Goal: Transaction & Acquisition: Purchase product/service

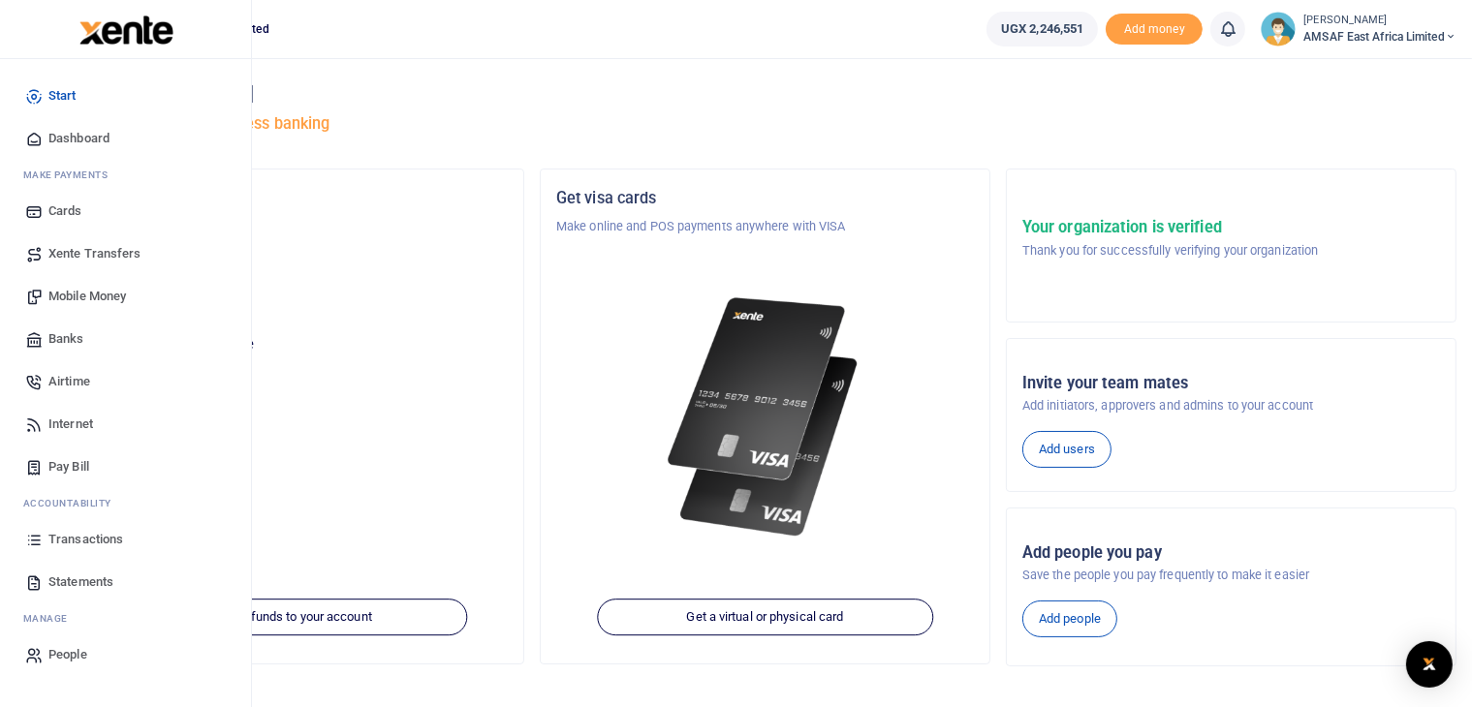
click at [74, 538] on span "Transactions" at bounding box center [85, 539] width 75 height 19
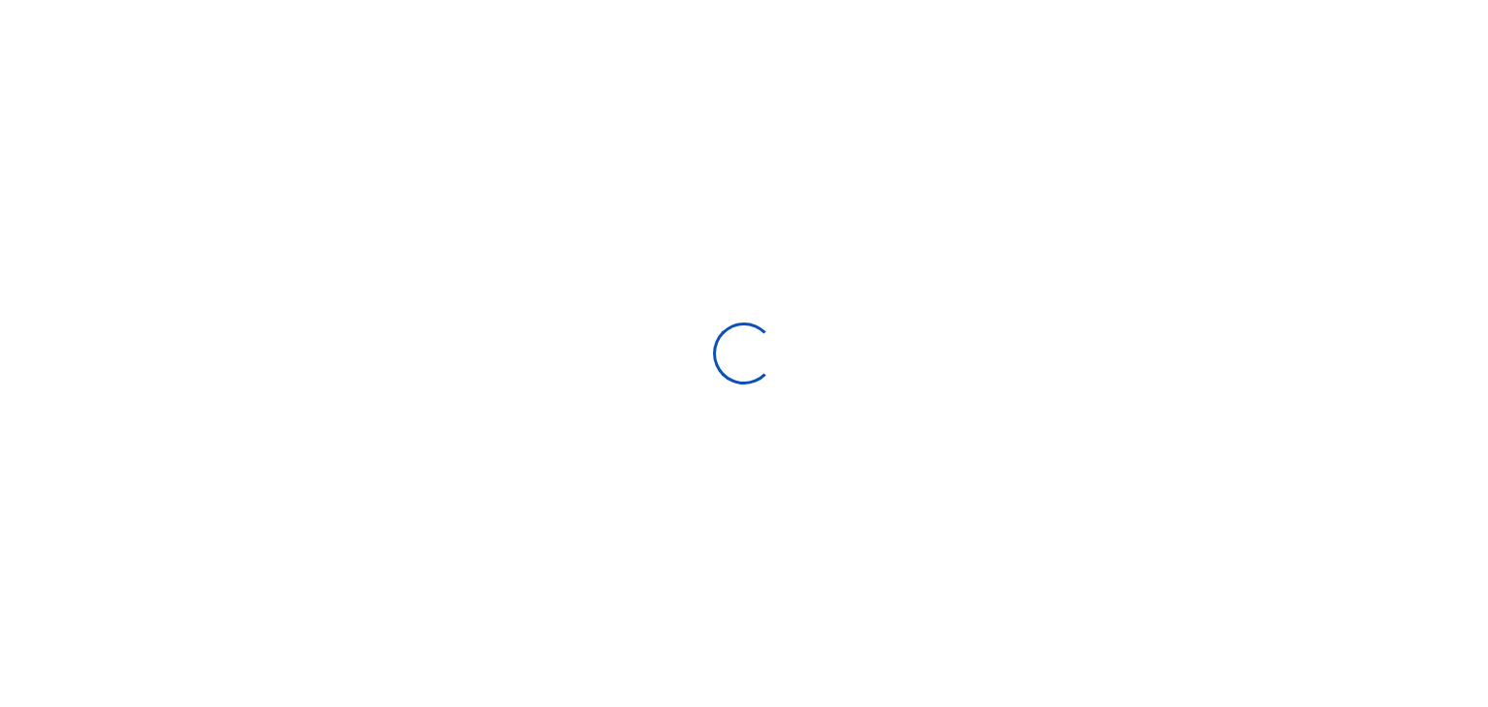
select select
type input "[DATE] - [DATE]"
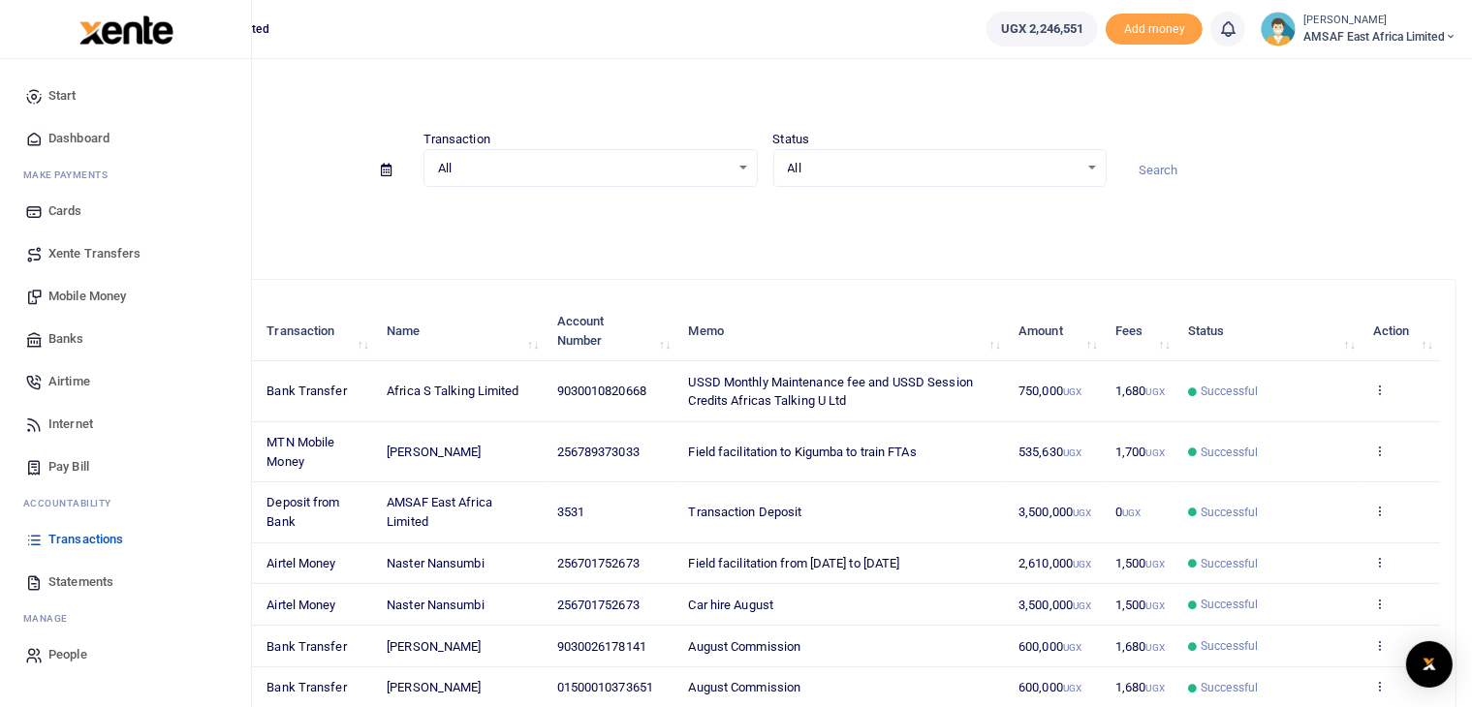
click at [89, 297] on span "Mobile Money" at bounding box center [87, 296] width 78 height 19
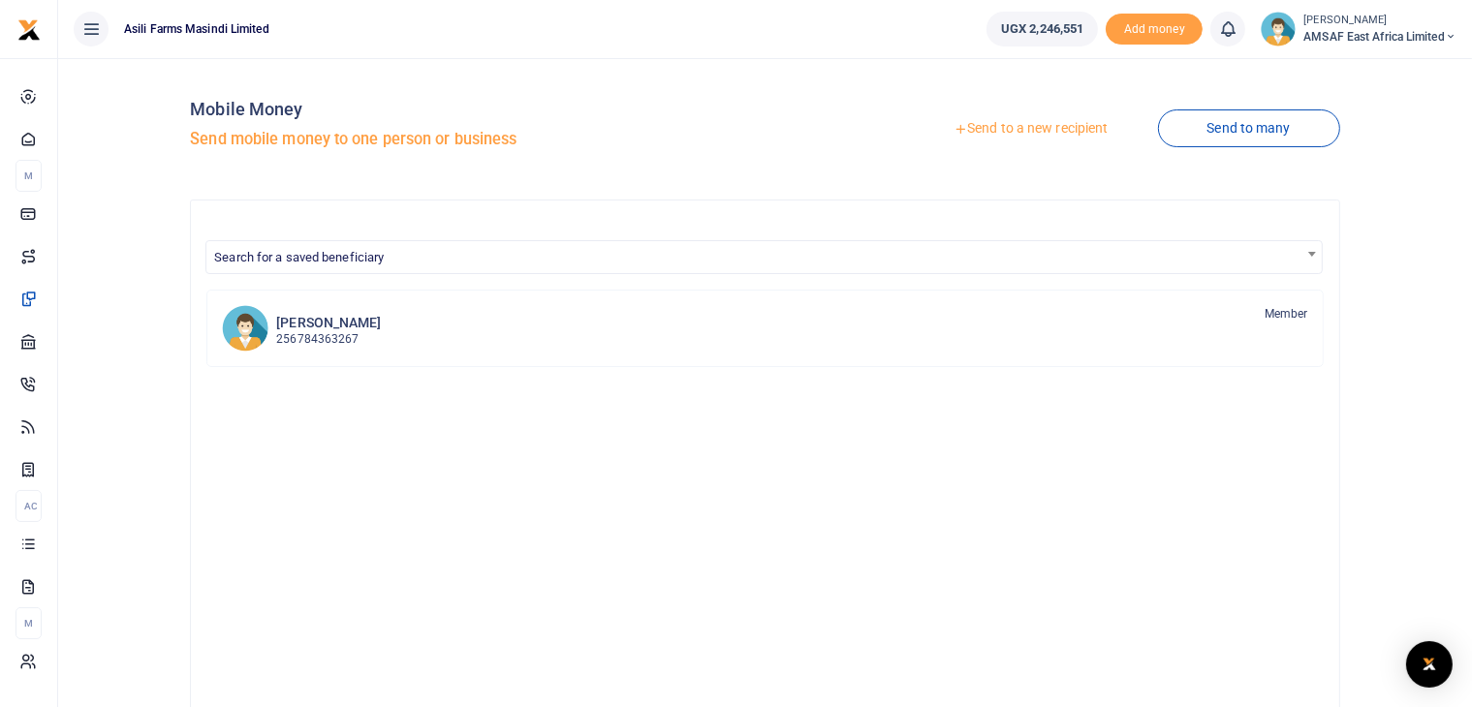
click at [996, 125] on link "Send to a new recipient" at bounding box center [1030, 128] width 253 height 35
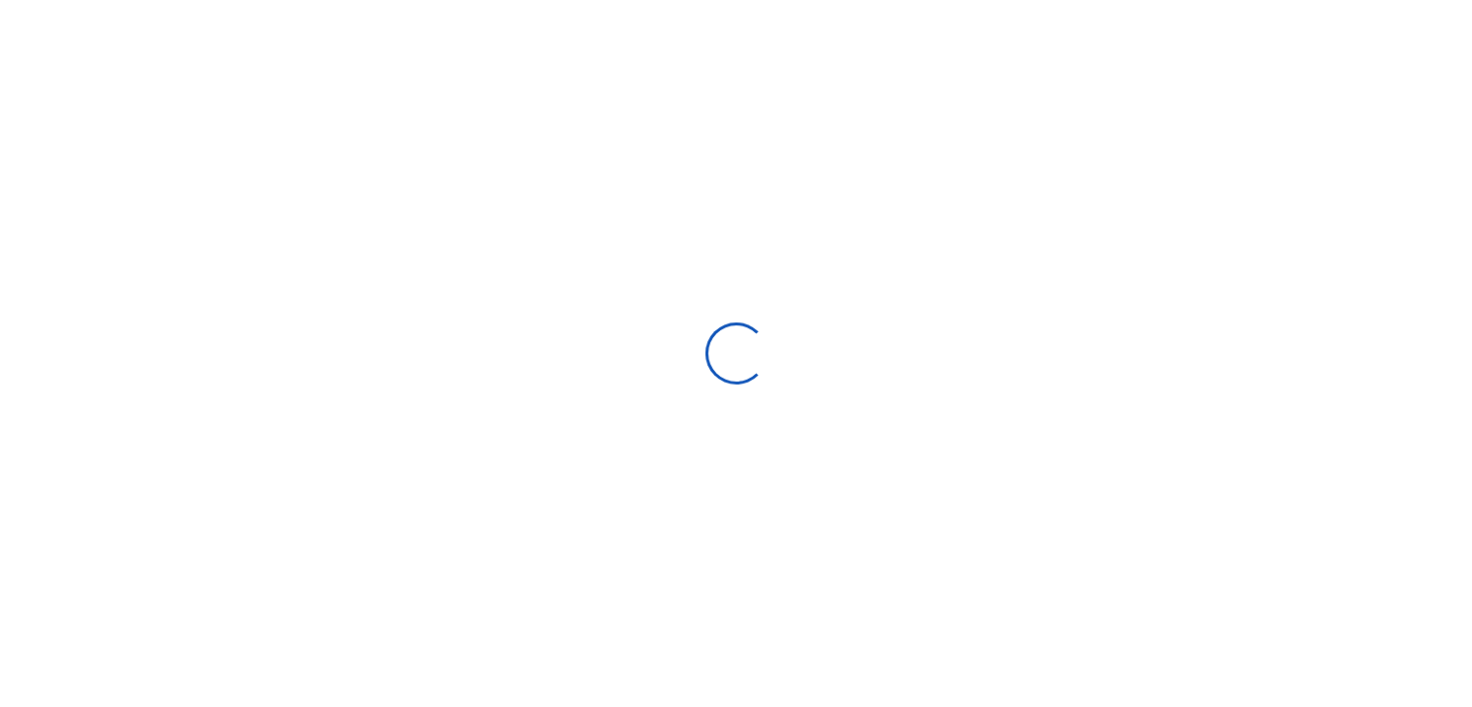
select select "Loading bundles"
select select
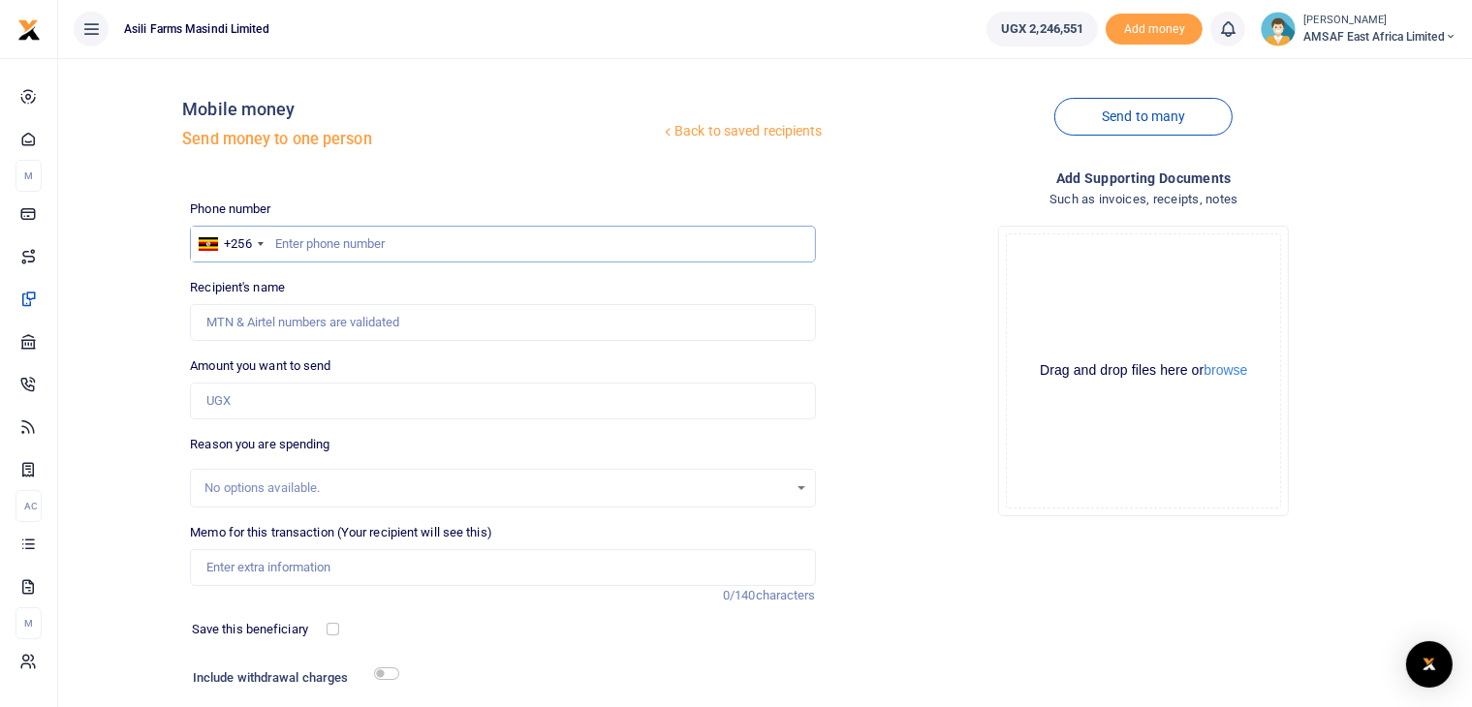
click at [322, 237] on input "text" at bounding box center [502, 244] width 625 height 37
click at [266, 250] on div "+256" at bounding box center [230, 244] width 78 height 35
click at [298, 248] on input "text" at bounding box center [502, 244] width 625 height 37
type input "772624952"
type input "Doris Chandiru"
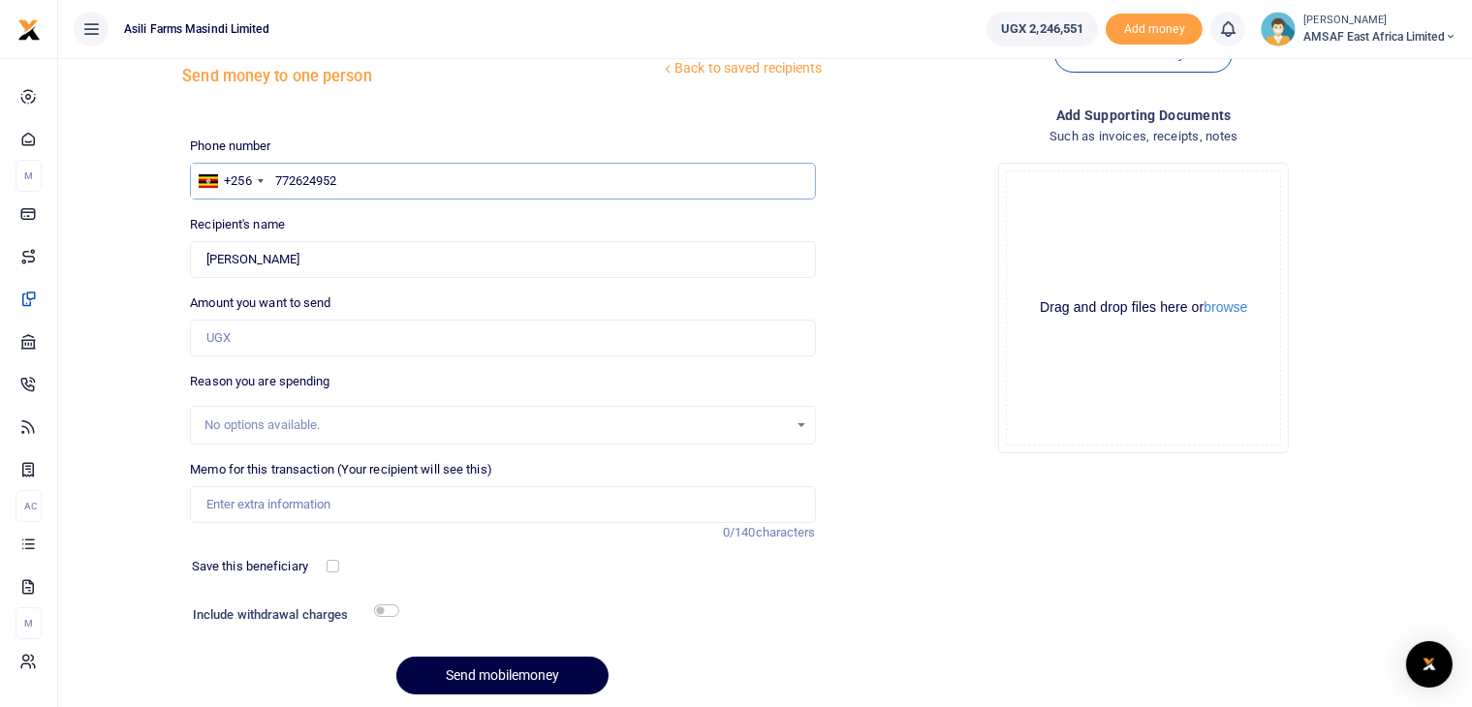
scroll to position [97, 0]
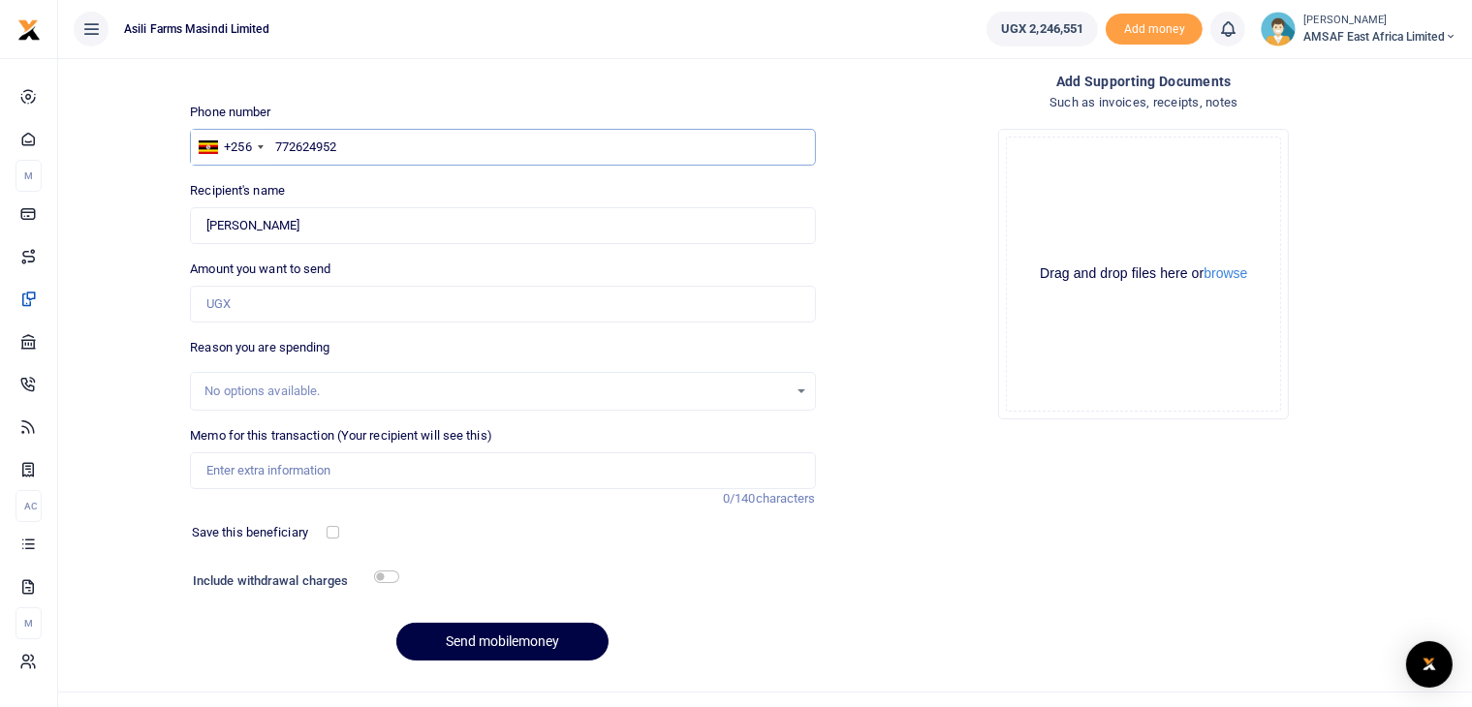
type input "772624952"
click at [251, 319] on input "Amount you want to send" at bounding box center [502, 304] width 625 height 37
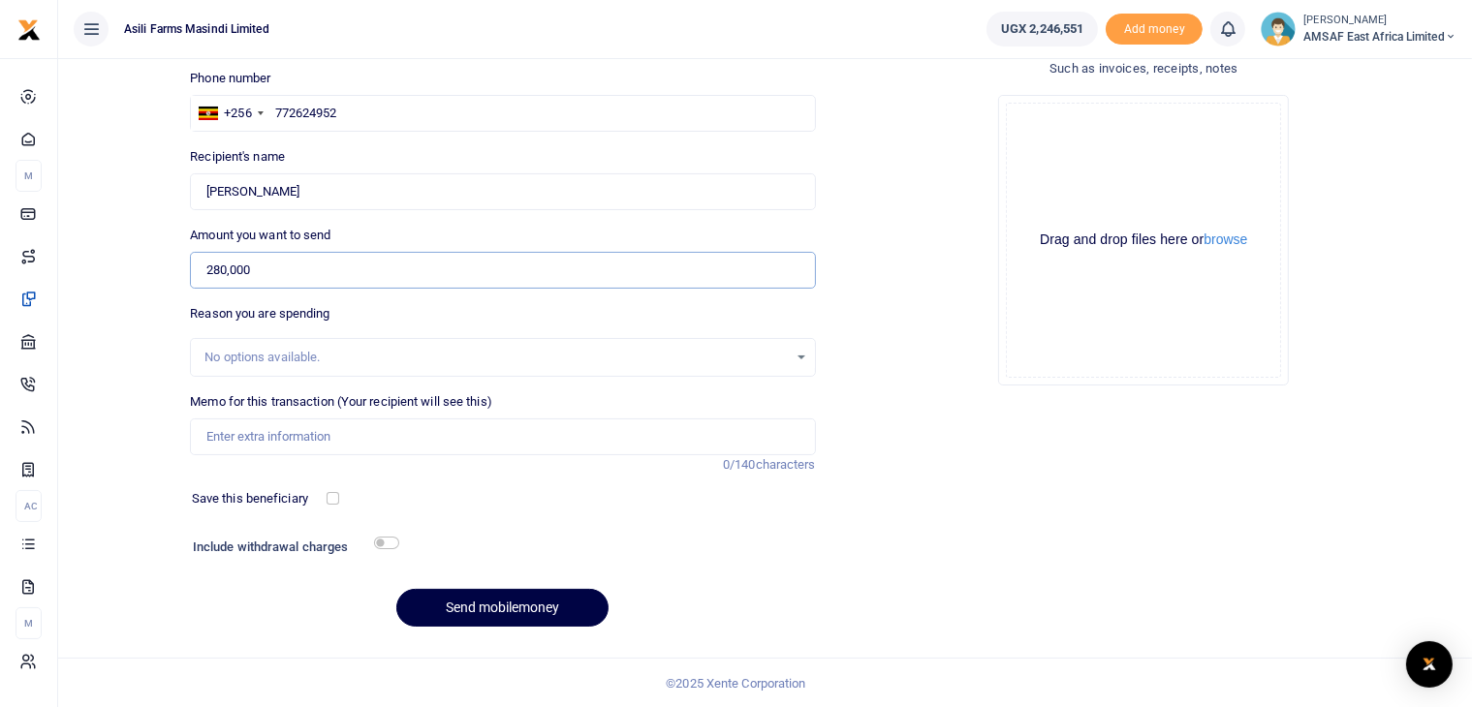
scroll to position [132, 0]
type input "280,000"
click at [264, 436] on input "Memo for this transaction (Your recipient will see this)" at bounding box center [502, 436] width 625 height 37
type input "GRAIN VOUCHER BOOKS"
click at [466, 606] on button "Send mobilemoney" at bounding box center [502, 607] width 212 height 38
